Goal: Navigation & Orientation: Find specific page/section

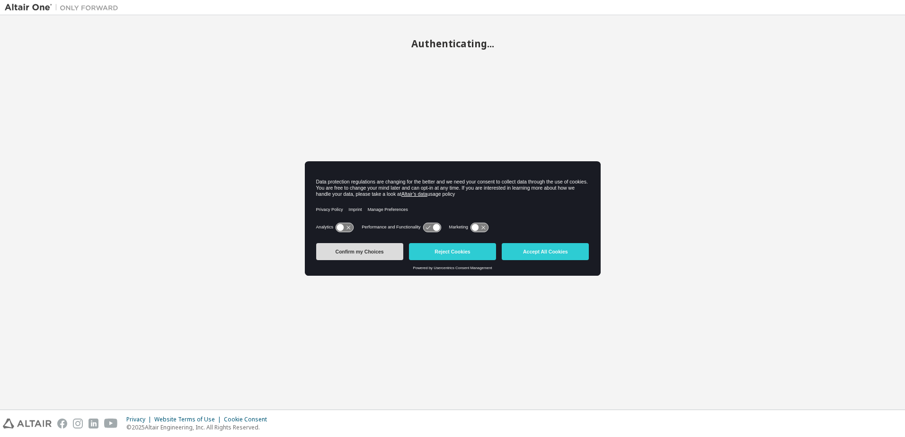
click at [364, 255] on button "Confirm my Choices" at bounding box center [359, 251] width 87 height 17
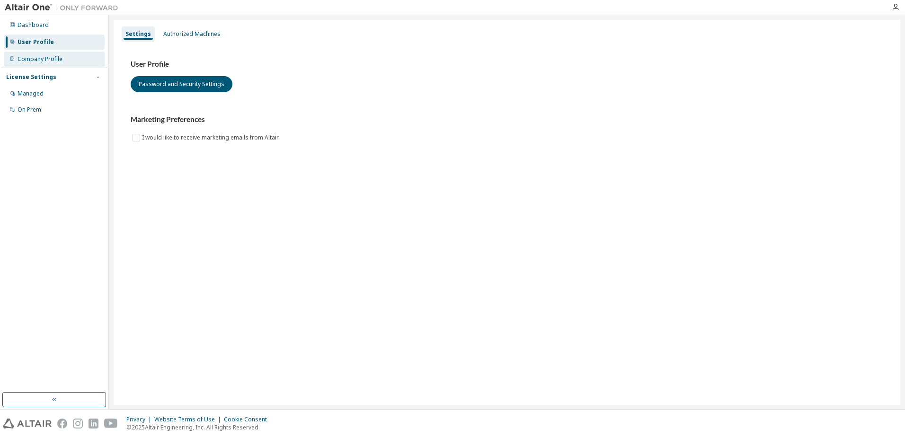
click at [51, 60] on div "Company Profile" at bounding box center [40, 59] width 45 height 8
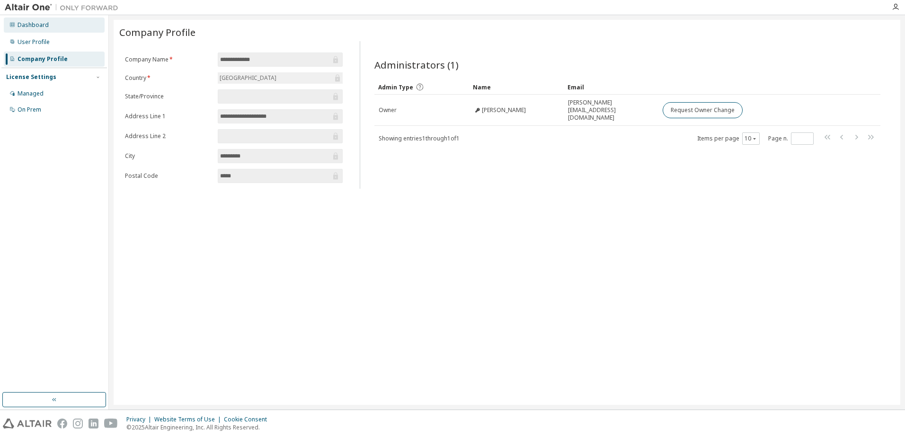
click at [37, 27] on div "Dashboard" at bounding box center [33, 25] width 31 height 8
